Goal: Check status: Check status

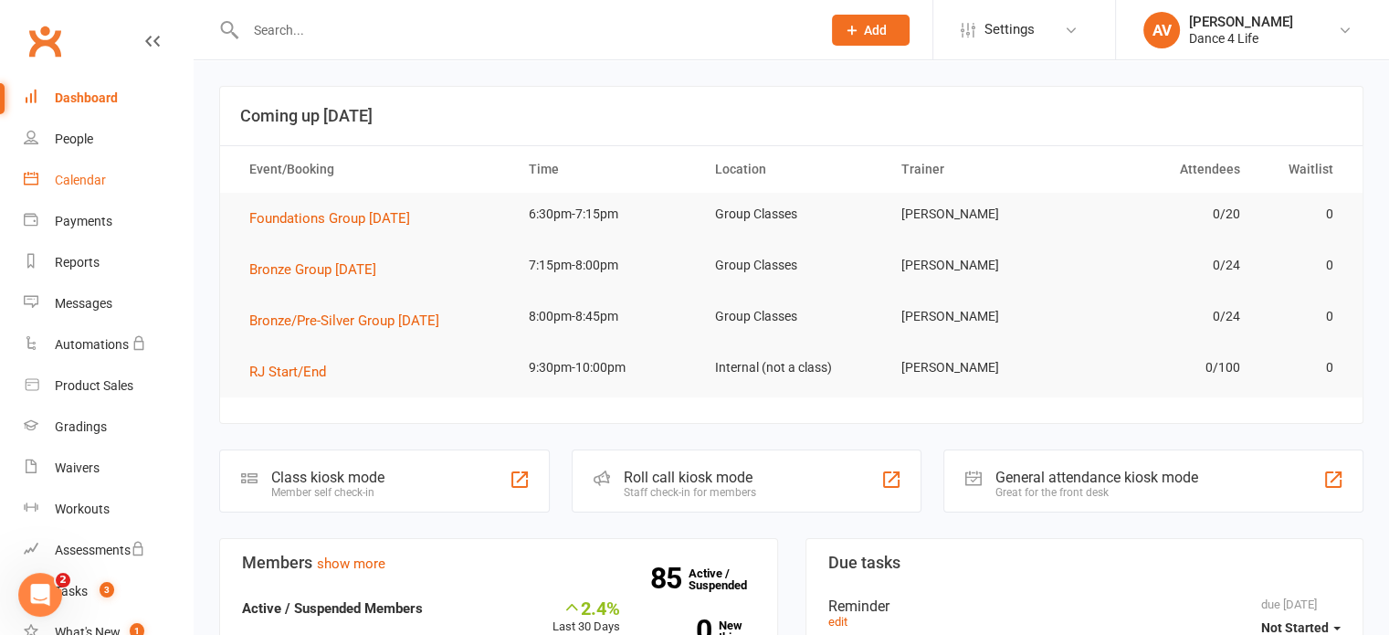
click at [96, 177] on div "Calendar" at bounding box center [80, 180] width 51 height 15
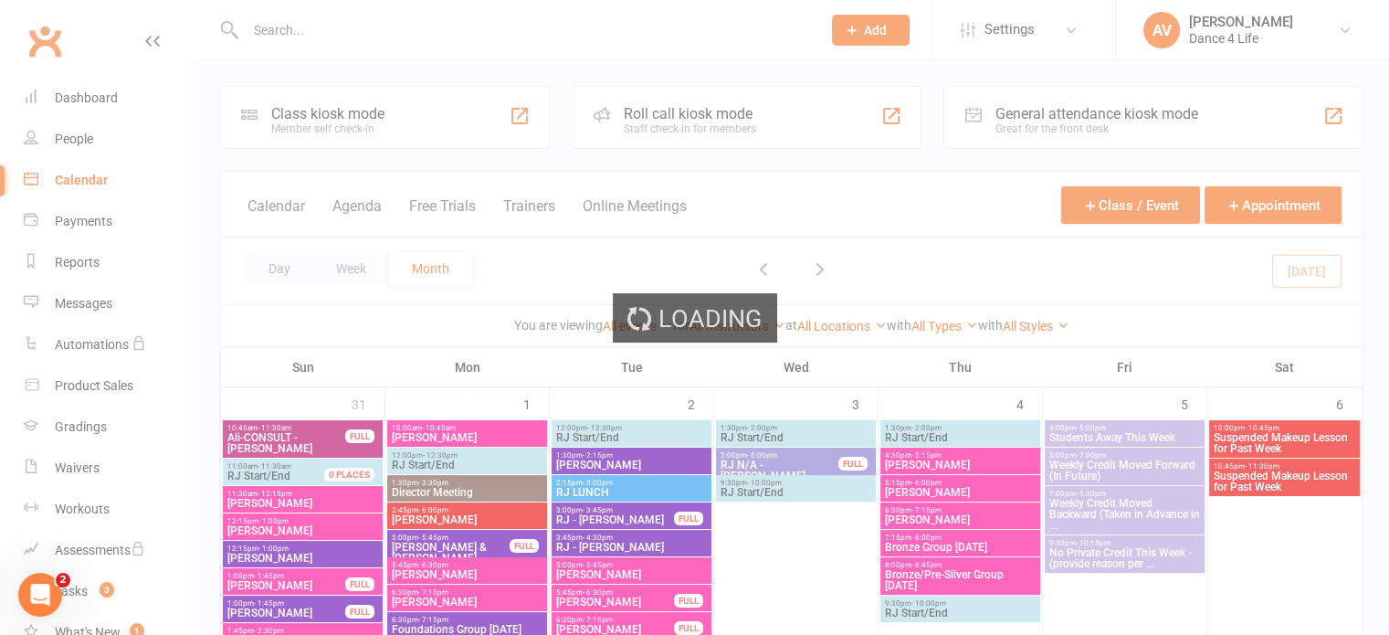
click at [349, 269] on div "Loading" at bounding box center [694, 317] width 1389 height 635
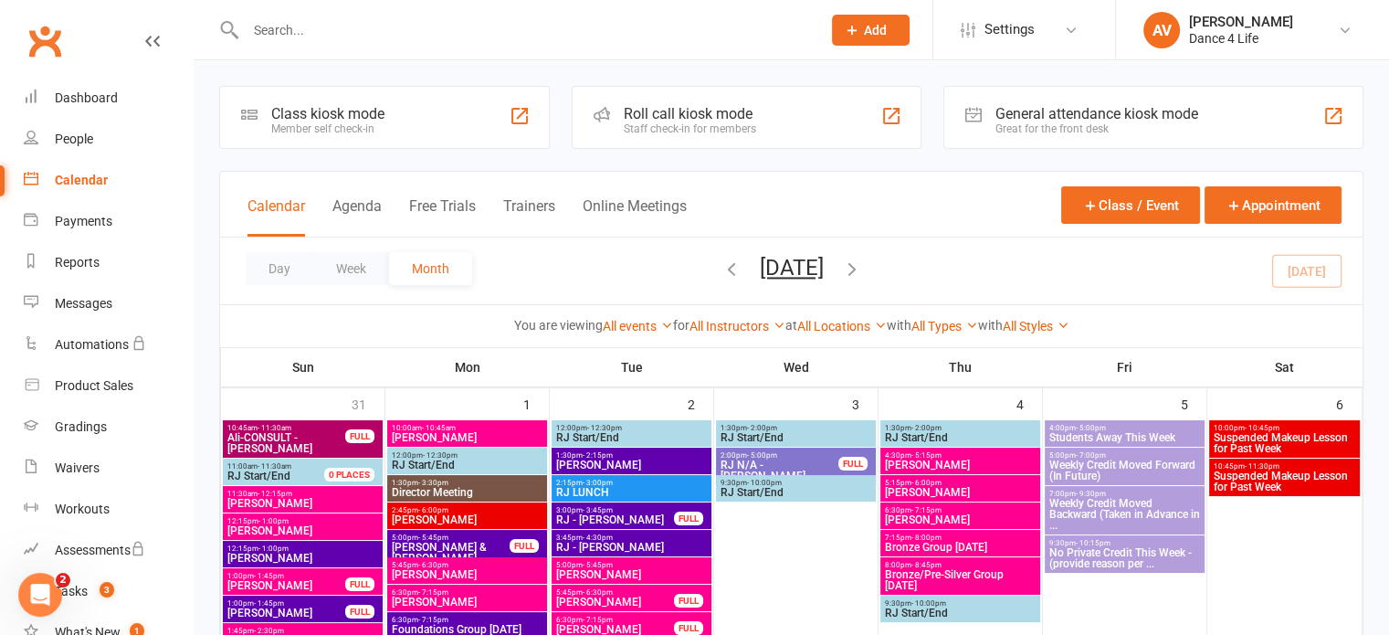
click at [349, 269] on button "Week" at bounding box center [351, 268] width 76 height 33
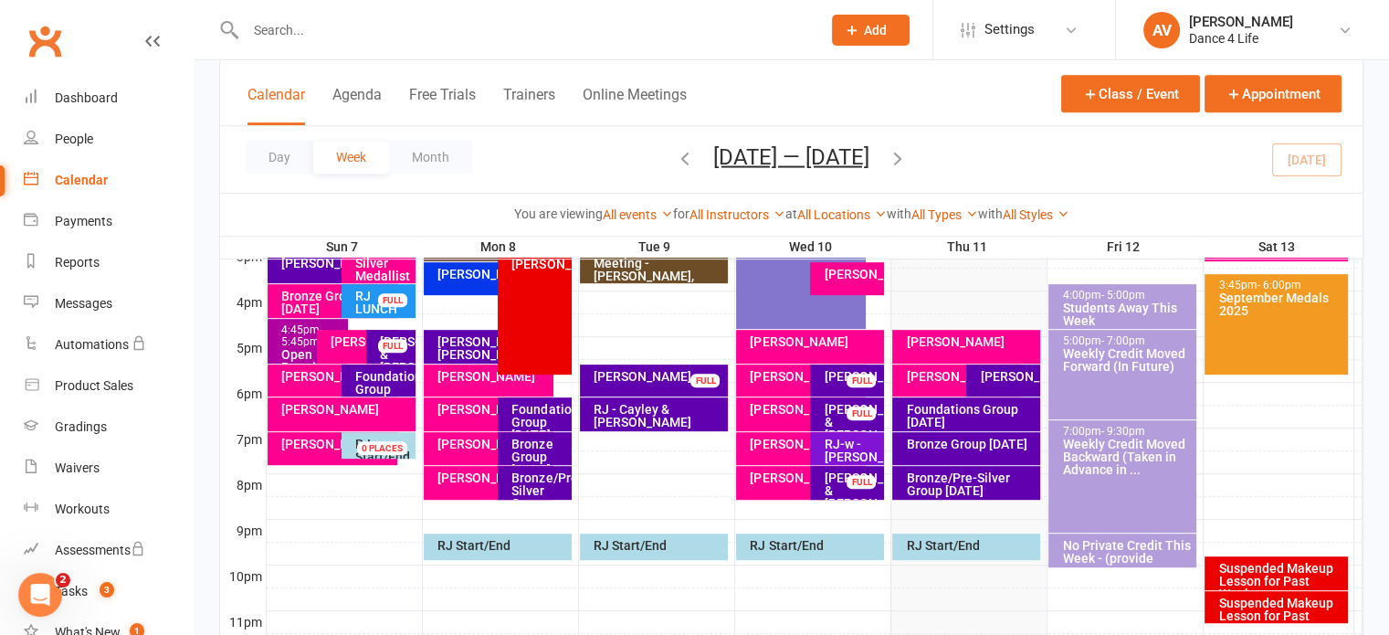
scroll to position [822, 0]
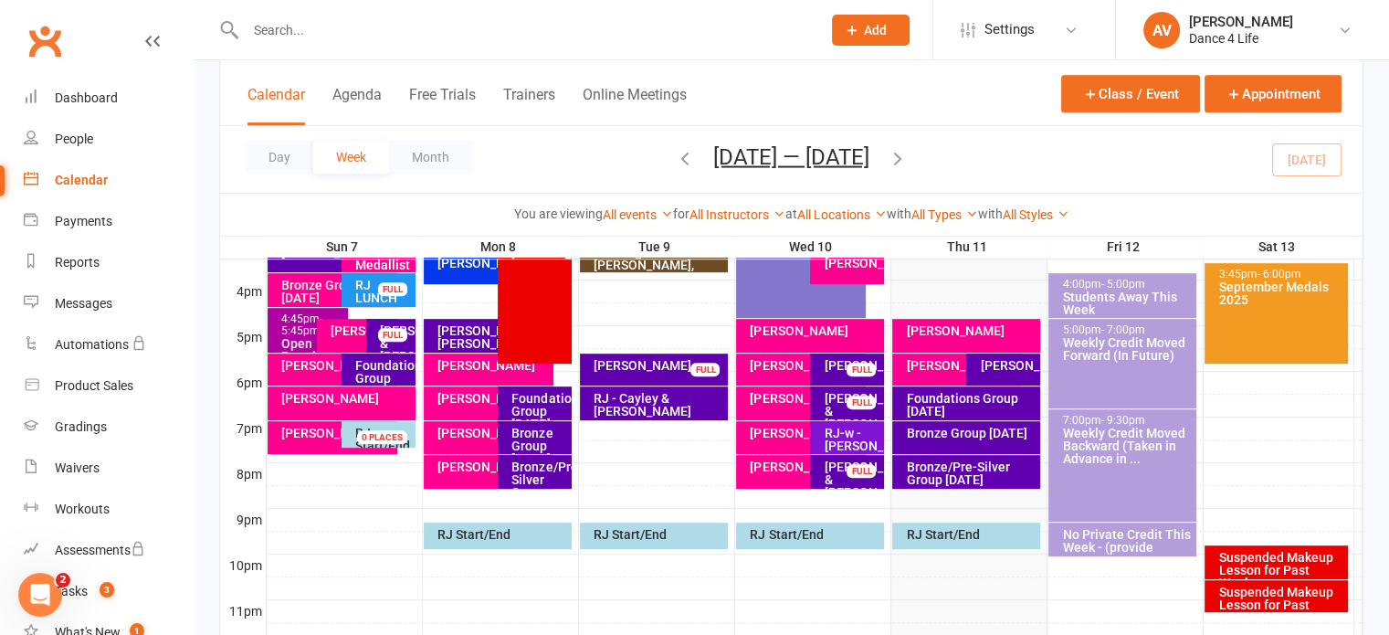
click at [954, 338] on div "[PERSON_NAME]" at bounding box center [966, 336] width 148 height 34
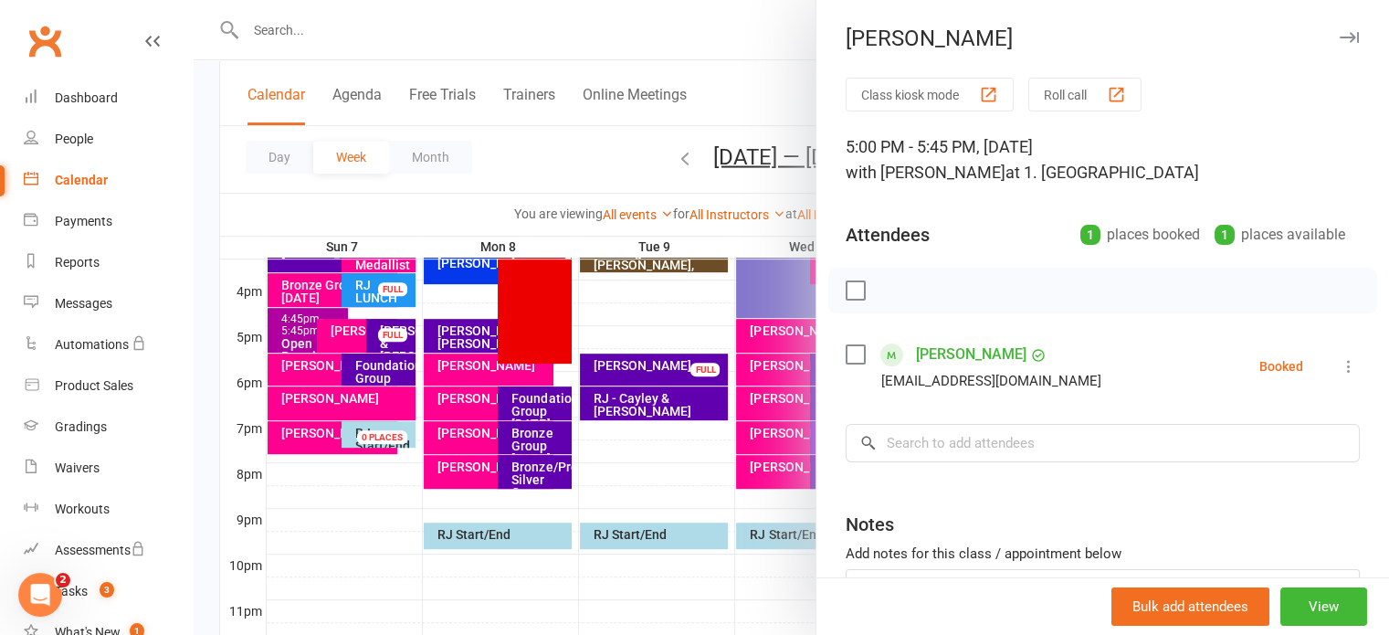
click at [850, 286] on label at bounding box center [854, 290] width 18 height 18
click at [891, 291] on icon "button" at bounding box center [896, 290] width 20 height 20
click at [1339, 36] on icon "button" at bounding box center [1348, 37] width 19 height 11
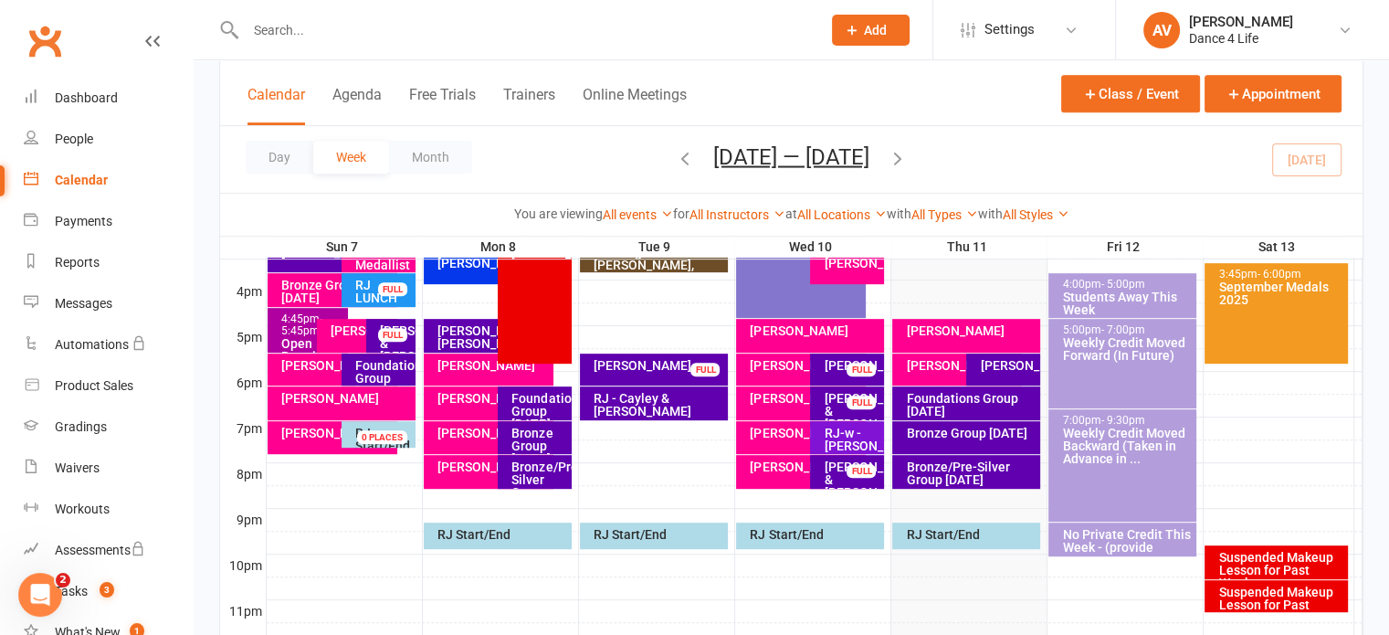
click at [938, 373] on div "[PERSON_NAME]" at bounding box center [957, 369] width 130 height 32
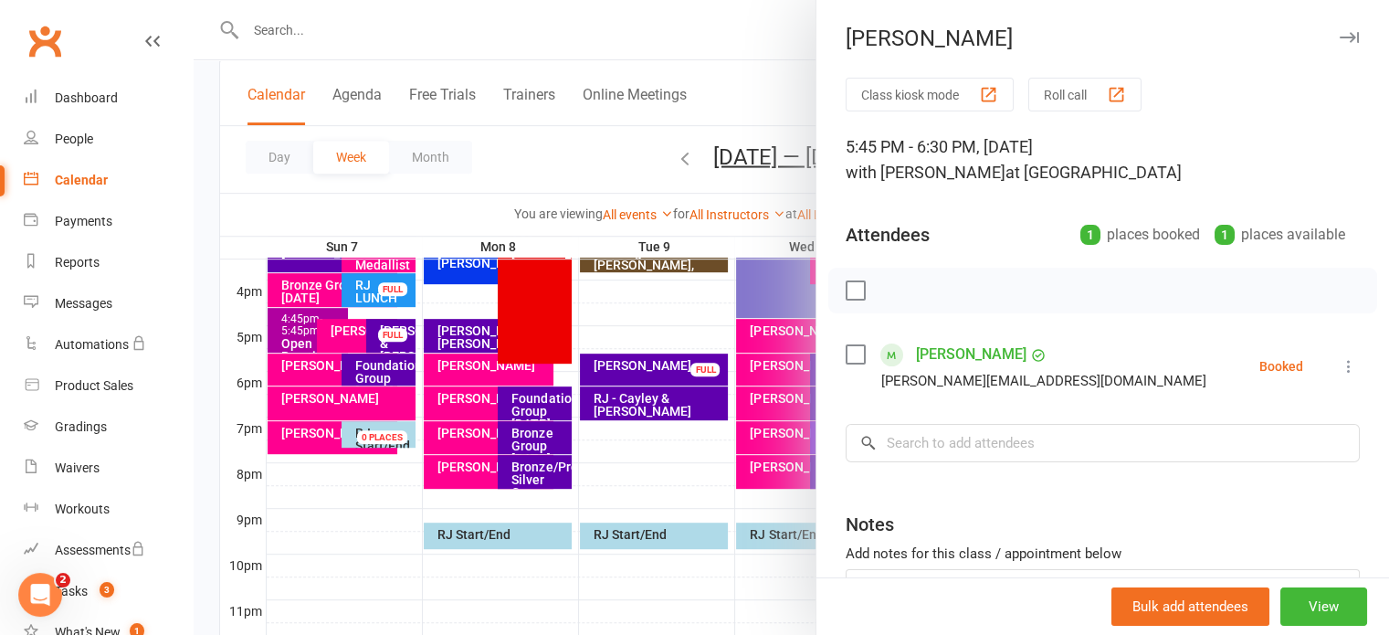
click at [855, 295] on label at bounding box center [854, 290] width 18 height 18
click at [891, 295] on icon "button" at bounding box center [896, 290] width 20 height 20
click at [749, 61] on div at bounding box center [791, 317] width 1195 height 635
